Goal: Transaction & Acquisition: Book appointment/travel/reservation

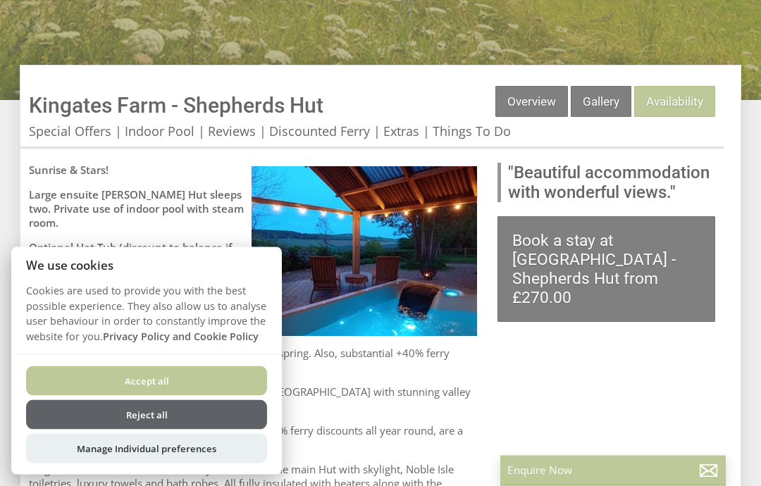
scroll to position [406, 0]
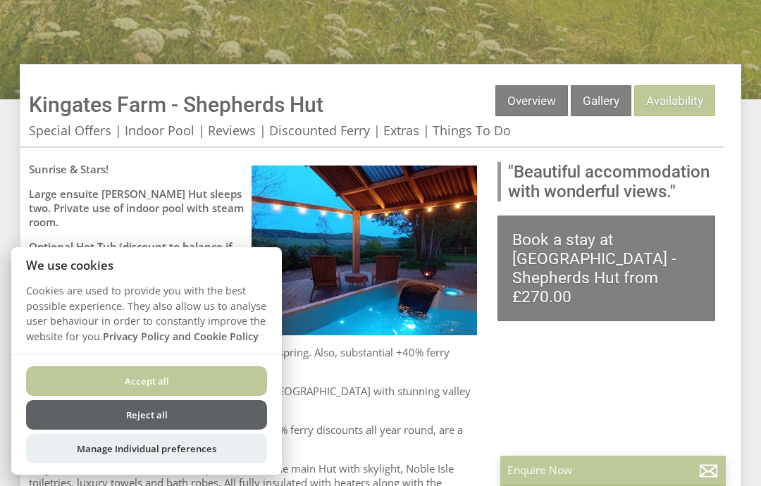
click at [197, 430] on button "Reject all" at bounding box center [146, 415] width 241 height 30
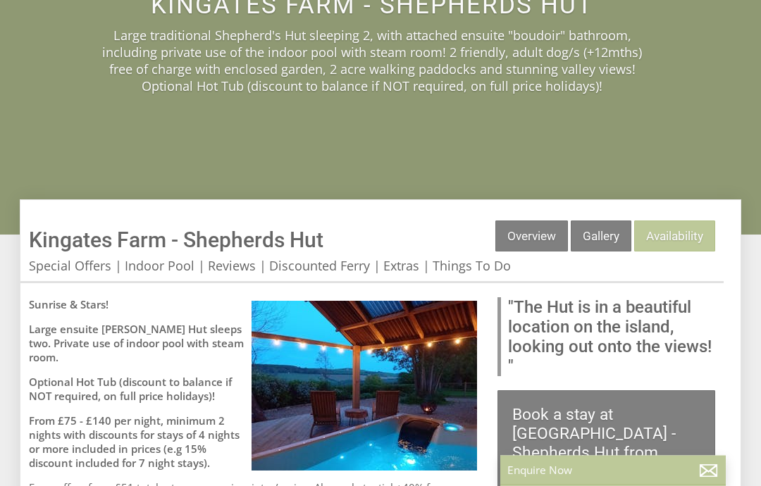
scroll to position [272, 0]
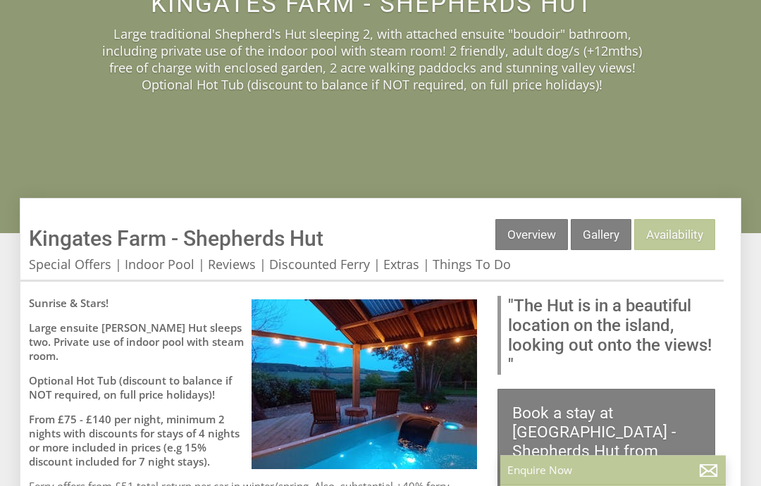
click at [689, 237] on link "Availability" at bounding box center [674, 235] width 81 height 31
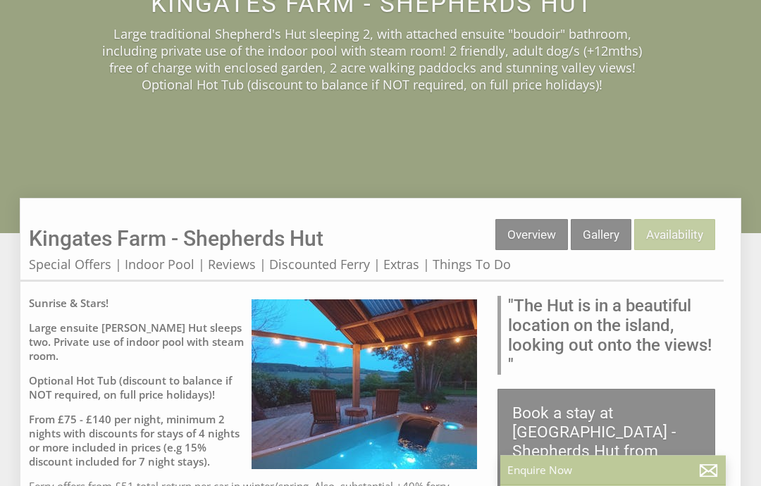
scroll to position [273, 0]
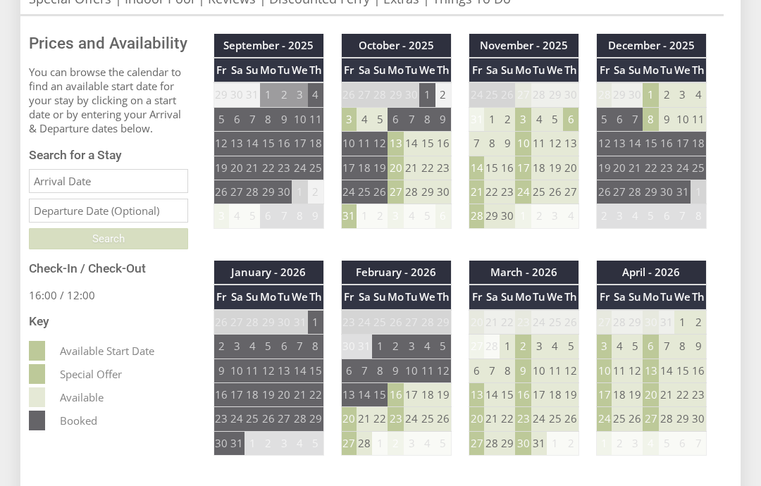
scroll to position [535, 0]
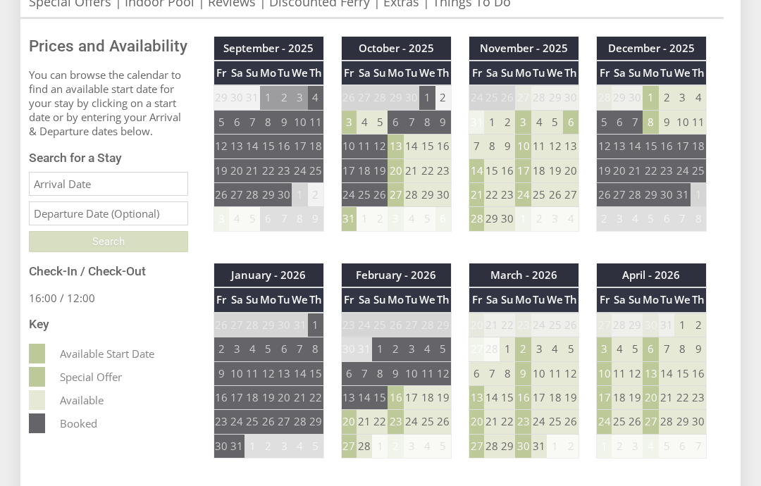
click at [527, 147] on td "10" at bounding box center [523, 147] width 16 height 24
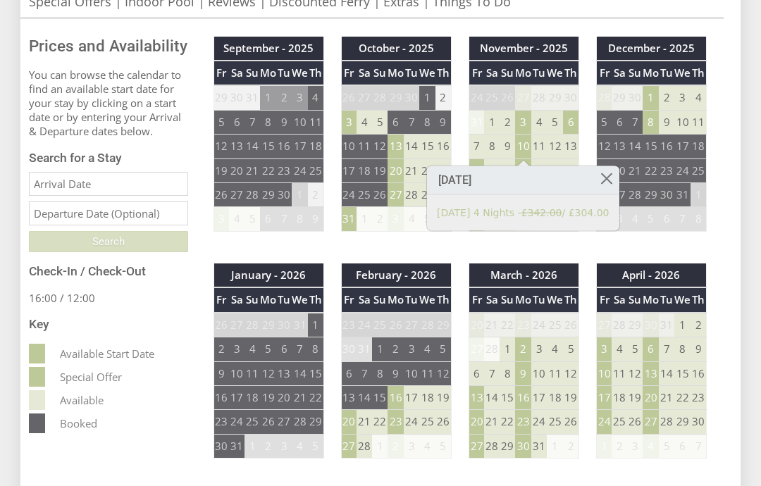
click at [565, 216] on link "[DATE] 4 Nights - £342.00 / £304.00" at bounding box center [523, 213] width 173 height 15
